Goal: Find specific page/section: Find specific page/section

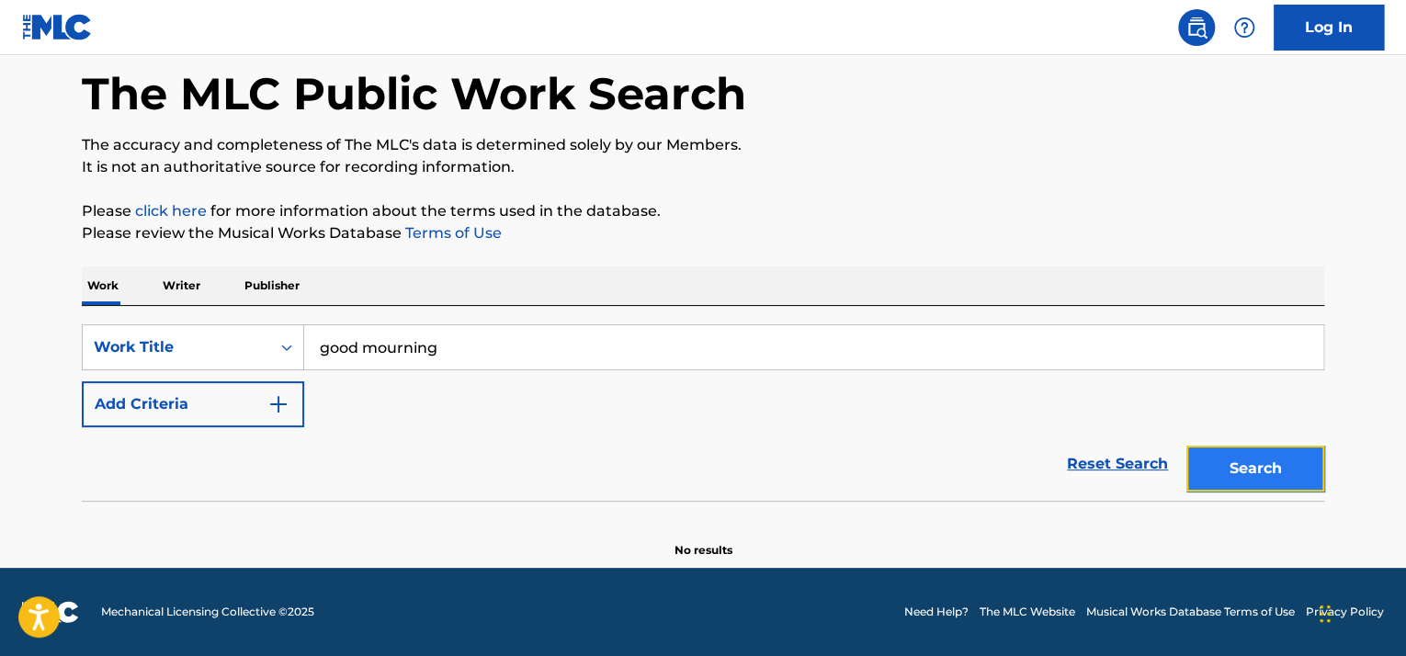
click at [1266, 471] on button "Search" at bounding box center [1256, 469] width 138 height 46
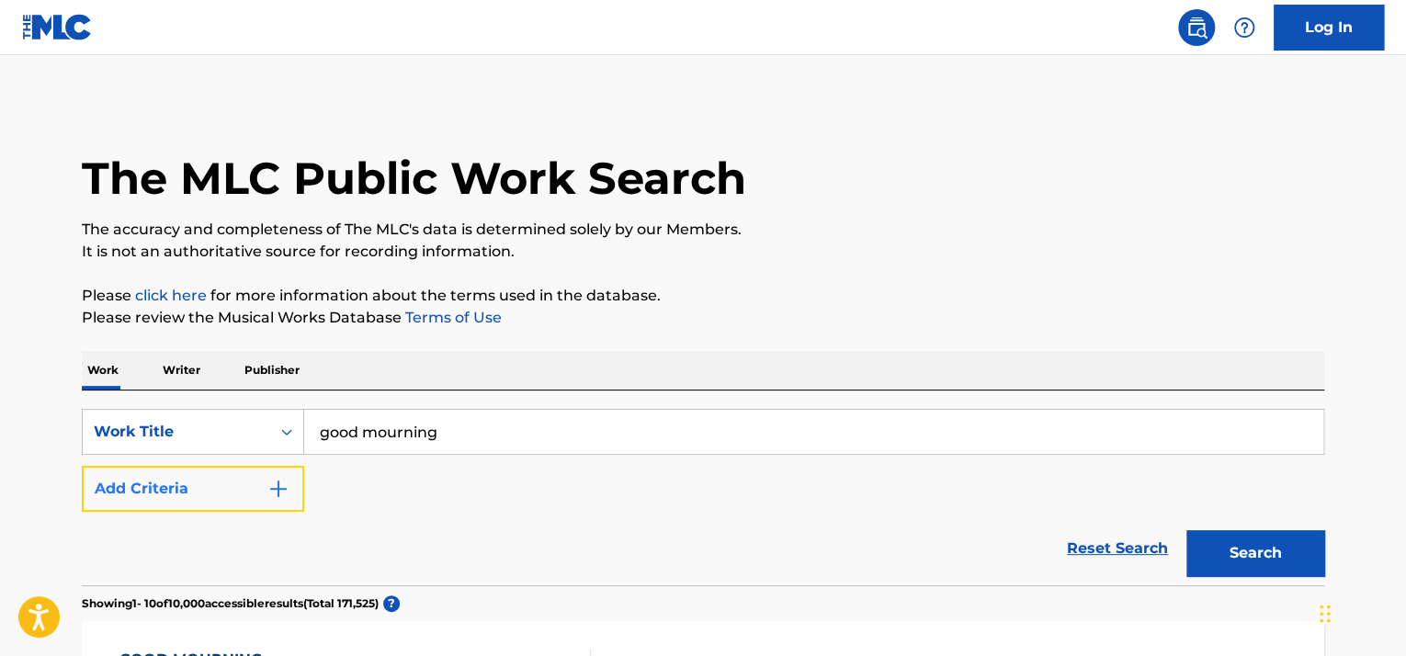
click at [205, 492] on button "Add Criteria" at bounding box center [193, 489] width 222 height 46
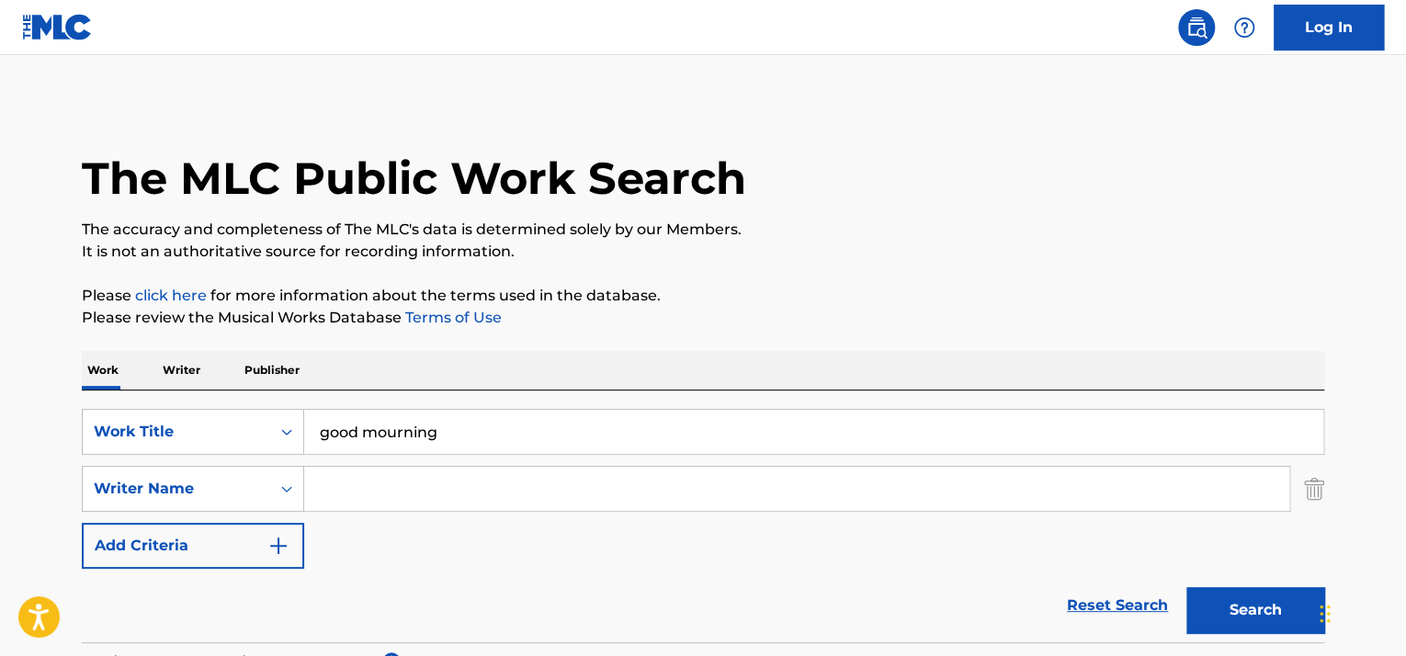
click at [415, 506] on input "Search Form" at bounding box center [796, 489] width 985 height 44
paste input "[PERSON_NAME]"
click at [1237, 610] on button "Search" at bounding box center [1256, 610] width 138 height 46
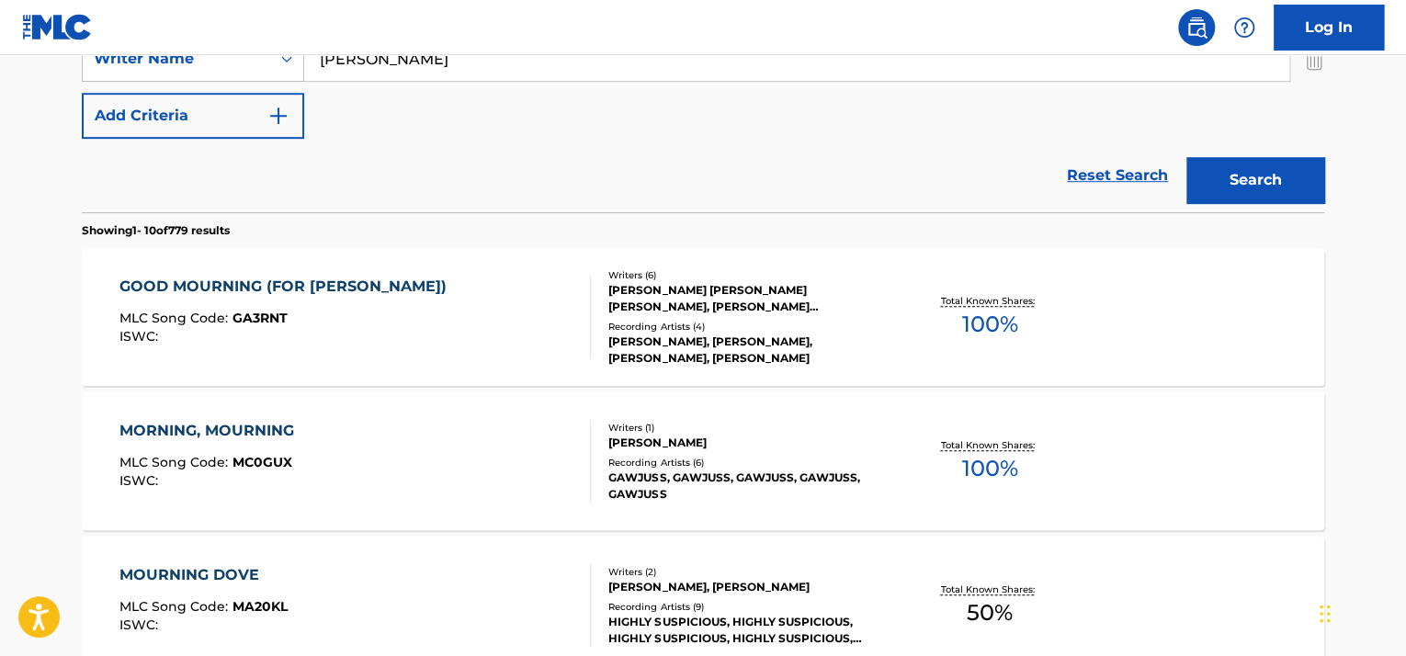
scroll to position [92, 0]
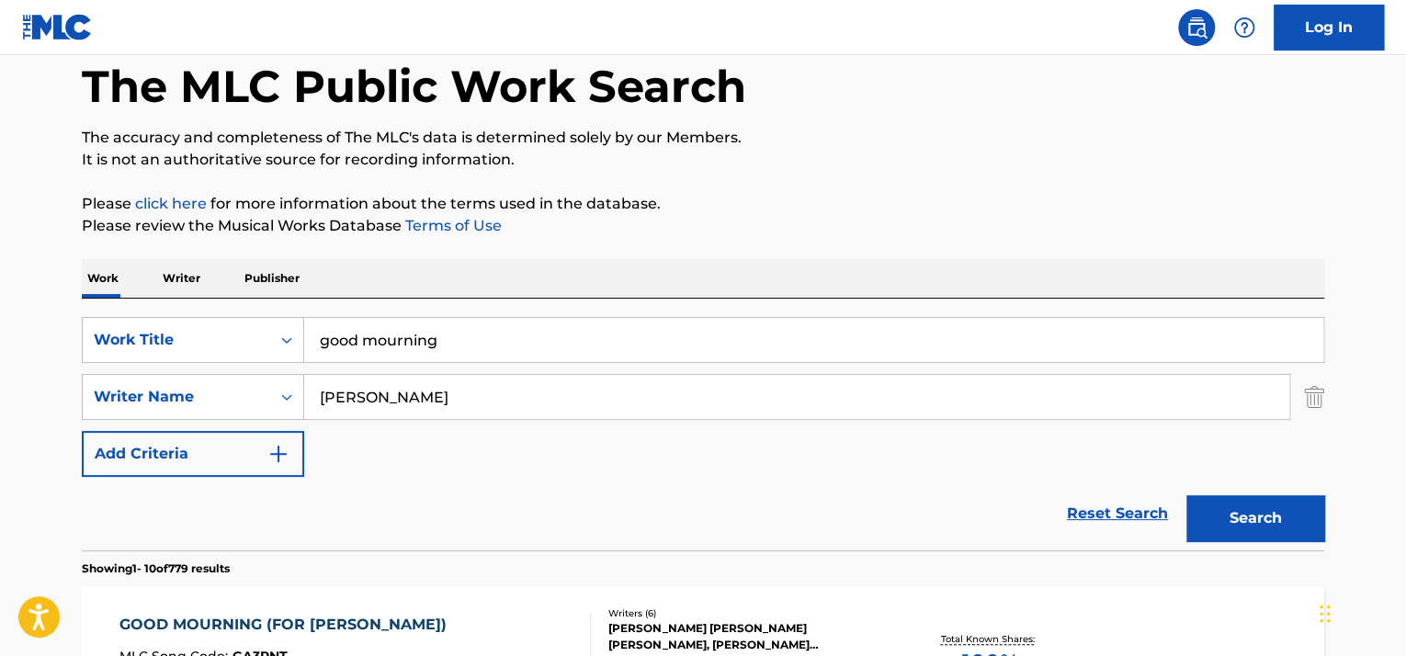
click at [390, 392] on input "[PERSON_NAME]" at bounding box center [796, 397] width 985 height 44
type input "[PERSON_NAME]"
click at [1187, 495] on button "Search" at bounding box center [1256, 518] width 138 height 46
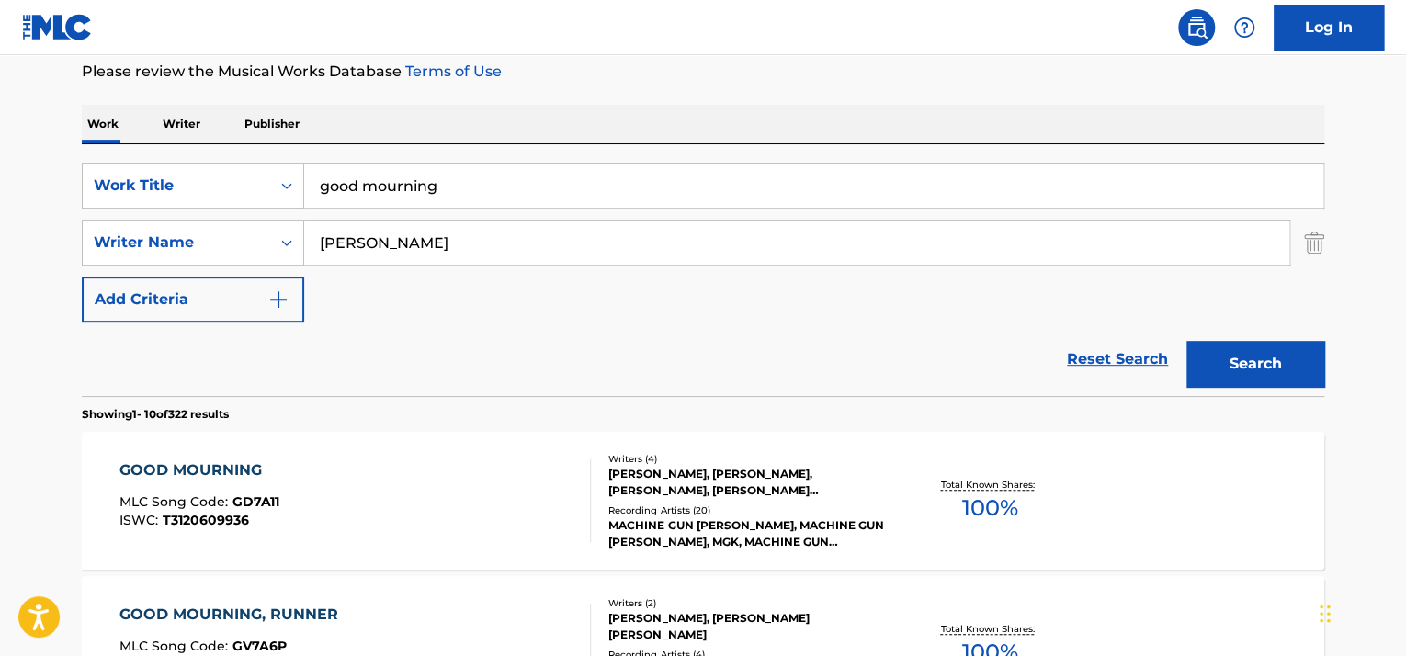
scroll to position [276, 0]
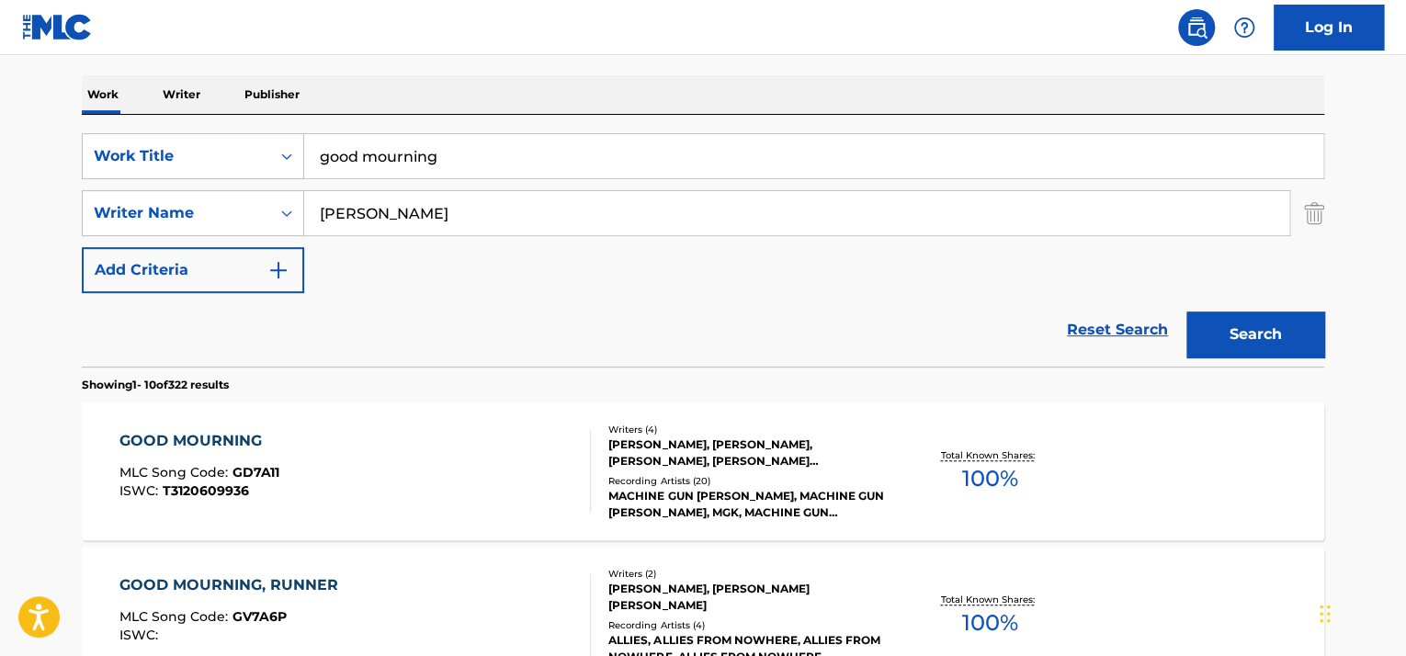
click at [165, 444] on div "GOOD MOURNING" at bounding box center [199, 441] width 160 height 22
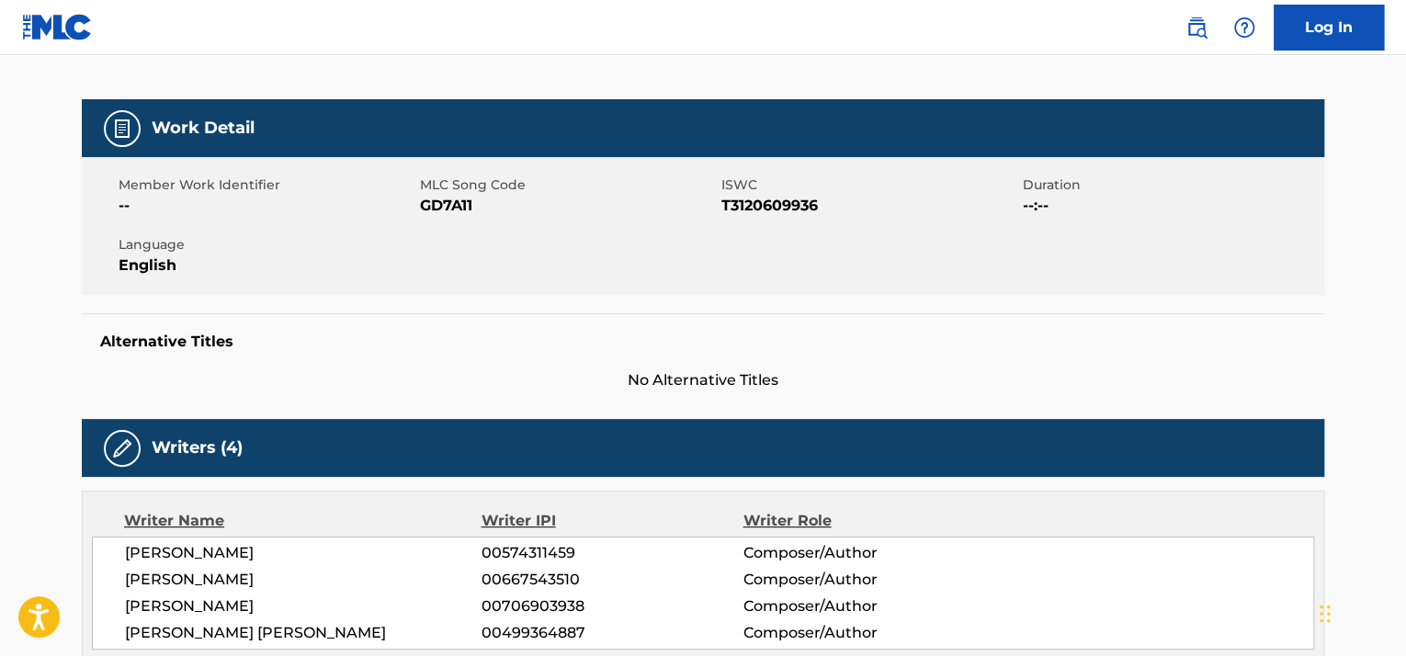
scroll to position [460, 0]
